Goal: Task Accomplishment & Management: Use online tool/utility

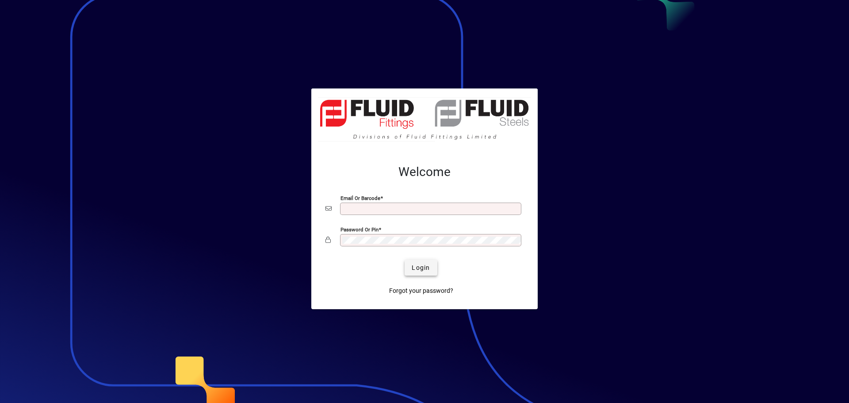
type input "**********"
click at [426, 273] on span "submit" at bounding box center [421, 267] width 32 height 21
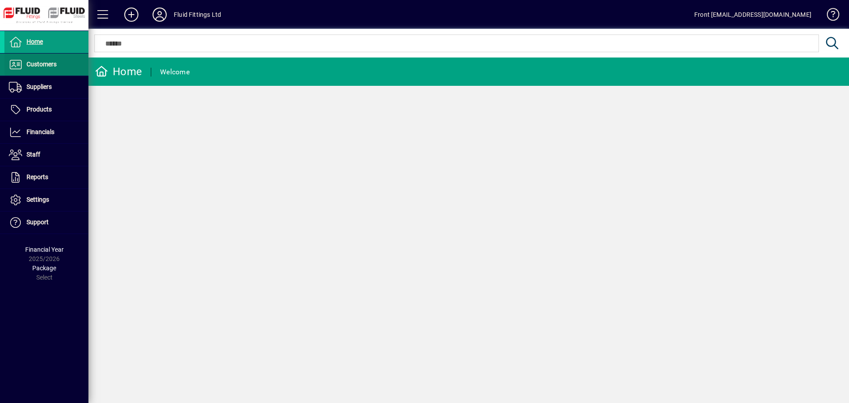
click at [46, 67] on span "Customers" at bounding box center [42, 64] width 30 height 7
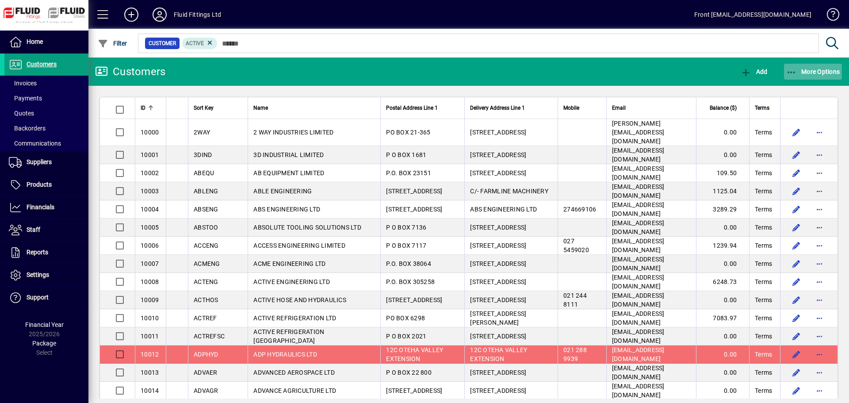
click at [804, 69] on span "More Options" at bounding box center [813, 71] width 54 height 7
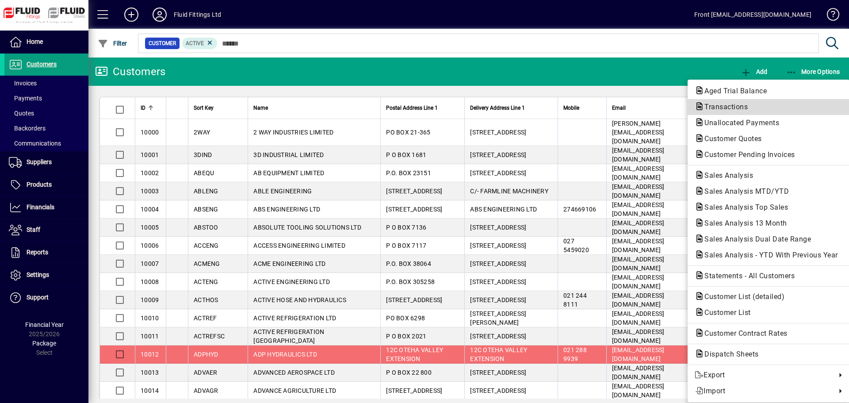
click at [745, 105] on span "Transactions" at bounding box center [723, 107] width 57 height 8
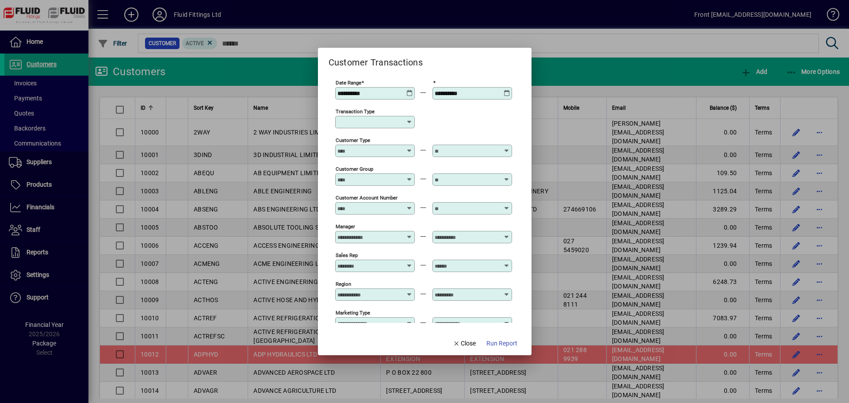
click at [413, 120] on div at bounding box center [375, 122] width 77 height 7
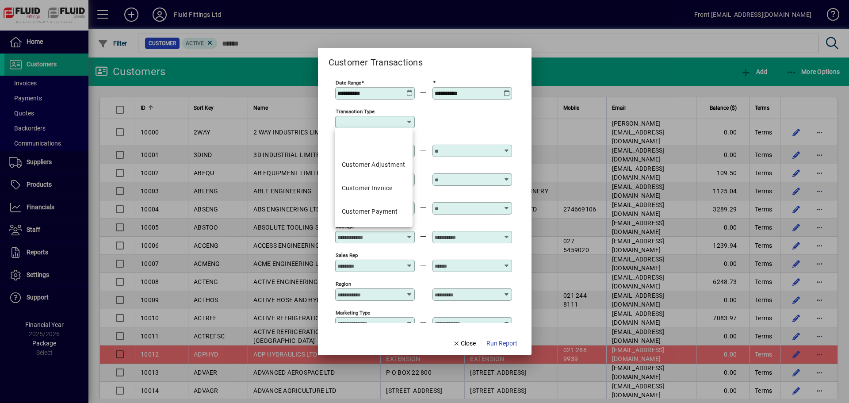
click at [369, 186] on div "Customer Invoice" at bounding box center [367, 188] width 51 height 9
type input "**********"
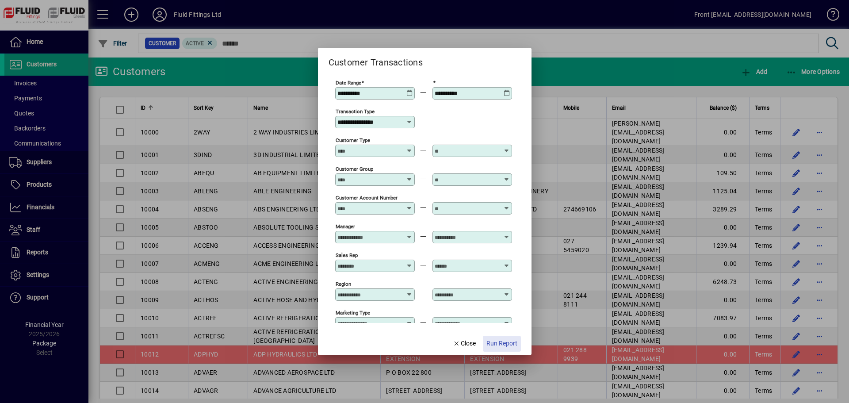
click at [502, 341] on span "Run Report" at bounding box center [501, 343] width 31 height 9
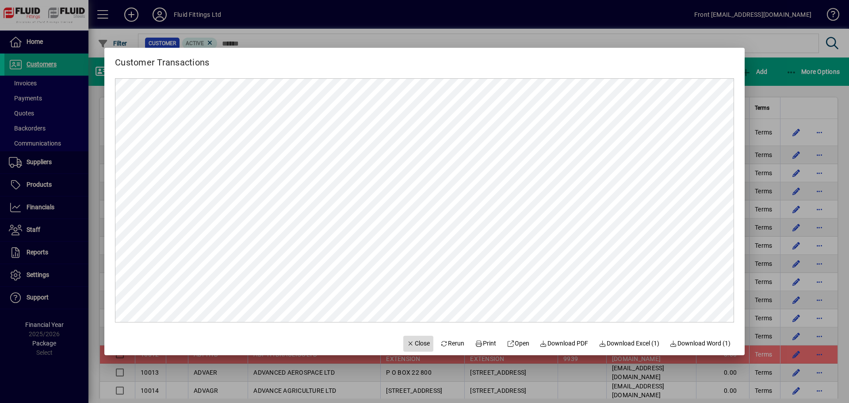
click at [413, 344] on span "Close" at bounding box center [418, 343] width 23 height 9
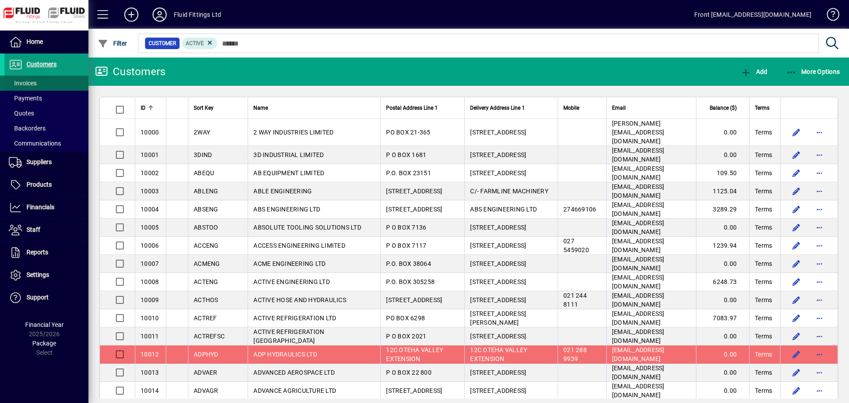
click at [42, 79] on span at bounding box center [46, 83] width 84 height 21
